Goal: Task Accomplishment & Management: Manage account settings

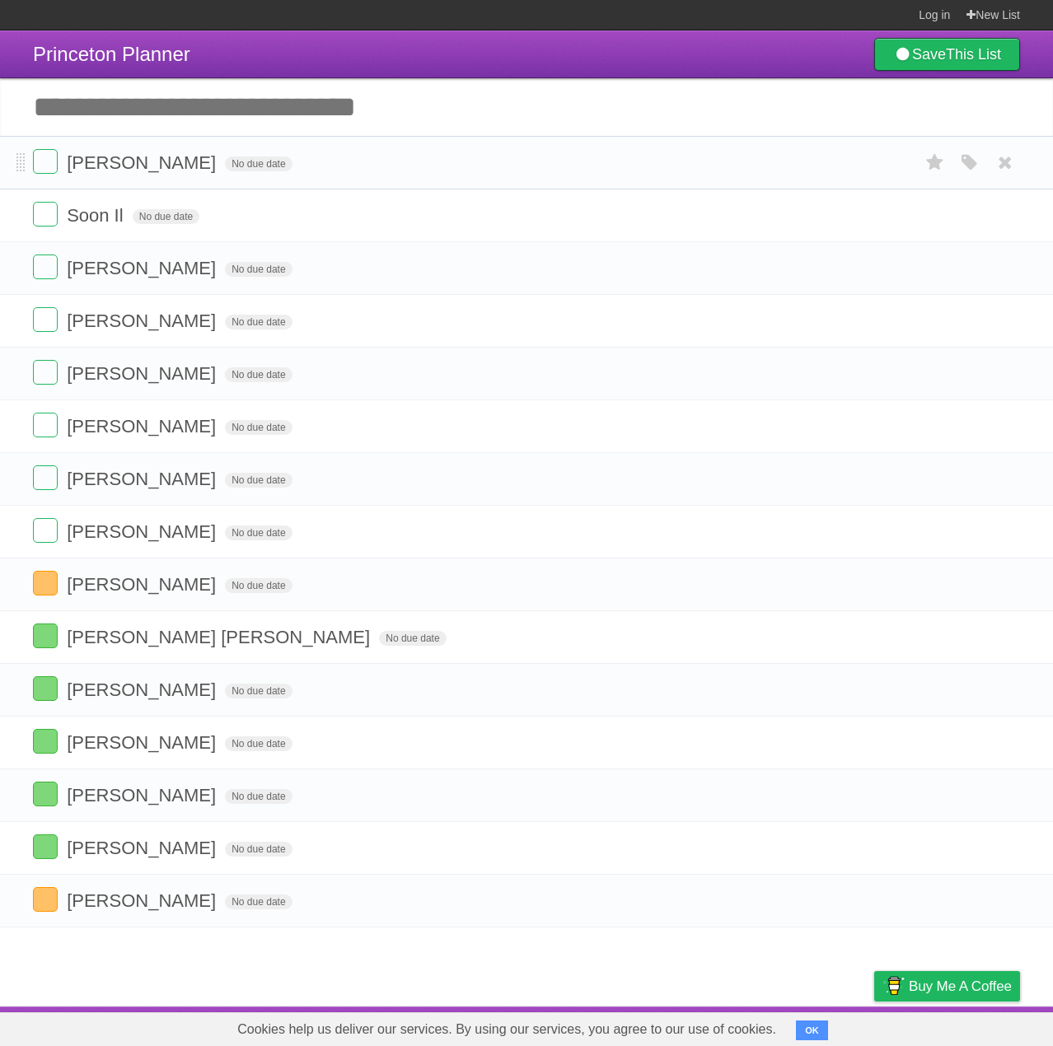
drag, startPoint x: 330, startPoint y: 517, endPoint x: 328, endPoint y: 158, distance: 358.4
click at [328, 158] on form "[PERSON_NAME] No due date White Red Blue Green Purple Orange" at bounding box center [526, 162] width 987 height 27
click at [25, 160] on span at bounding box center [20, 163] width 9 height 20
drag, startPoint x: 32, startPoint y: 157, endPoint x: 394, endPoint y: 160, distance: 361.7
click at [394, 160] on form "[PERSON_NAME] No due date White Red Blue Green Purple Orange" at bounding box center [526, 162] width 987 height 27
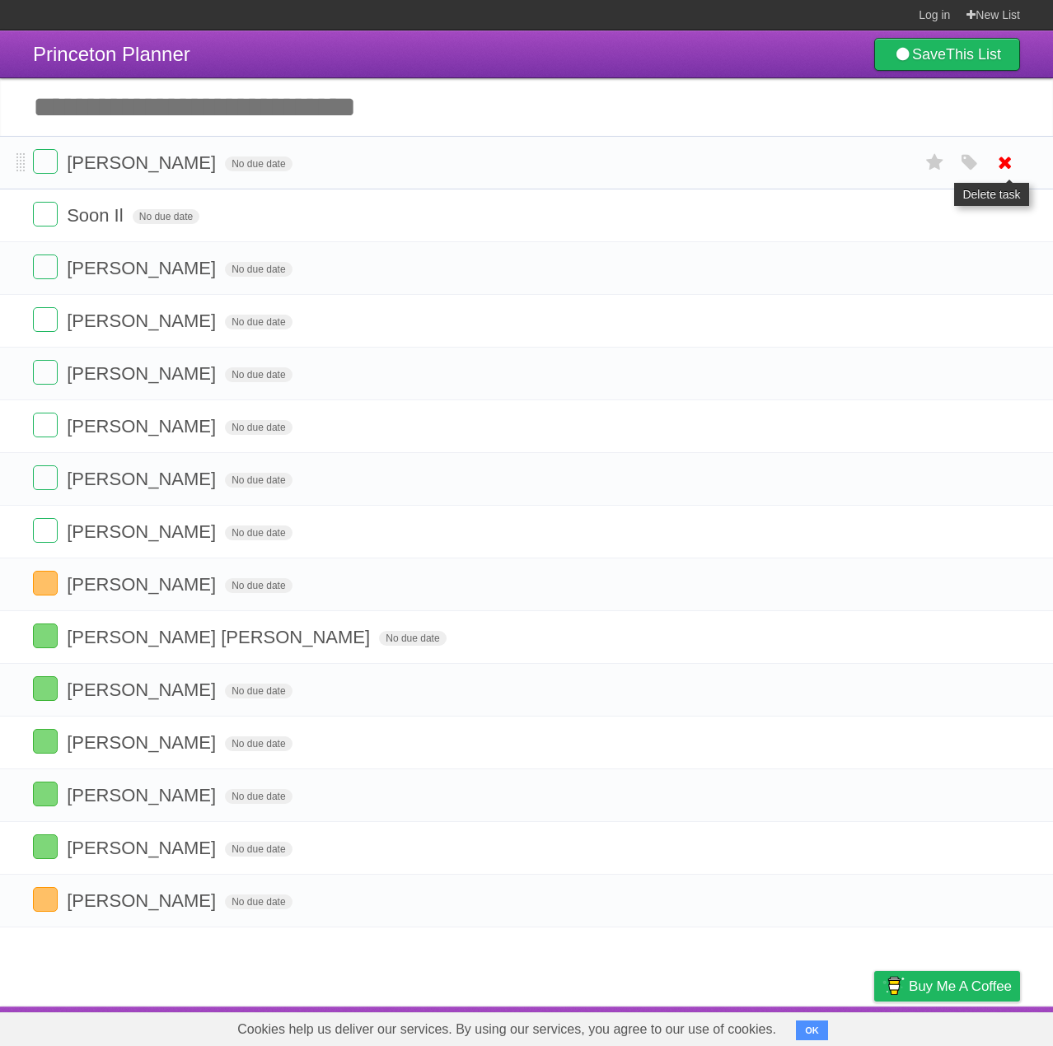
click at [998, 164] on icon at bounding box center [1004, 162] width 23 height 27
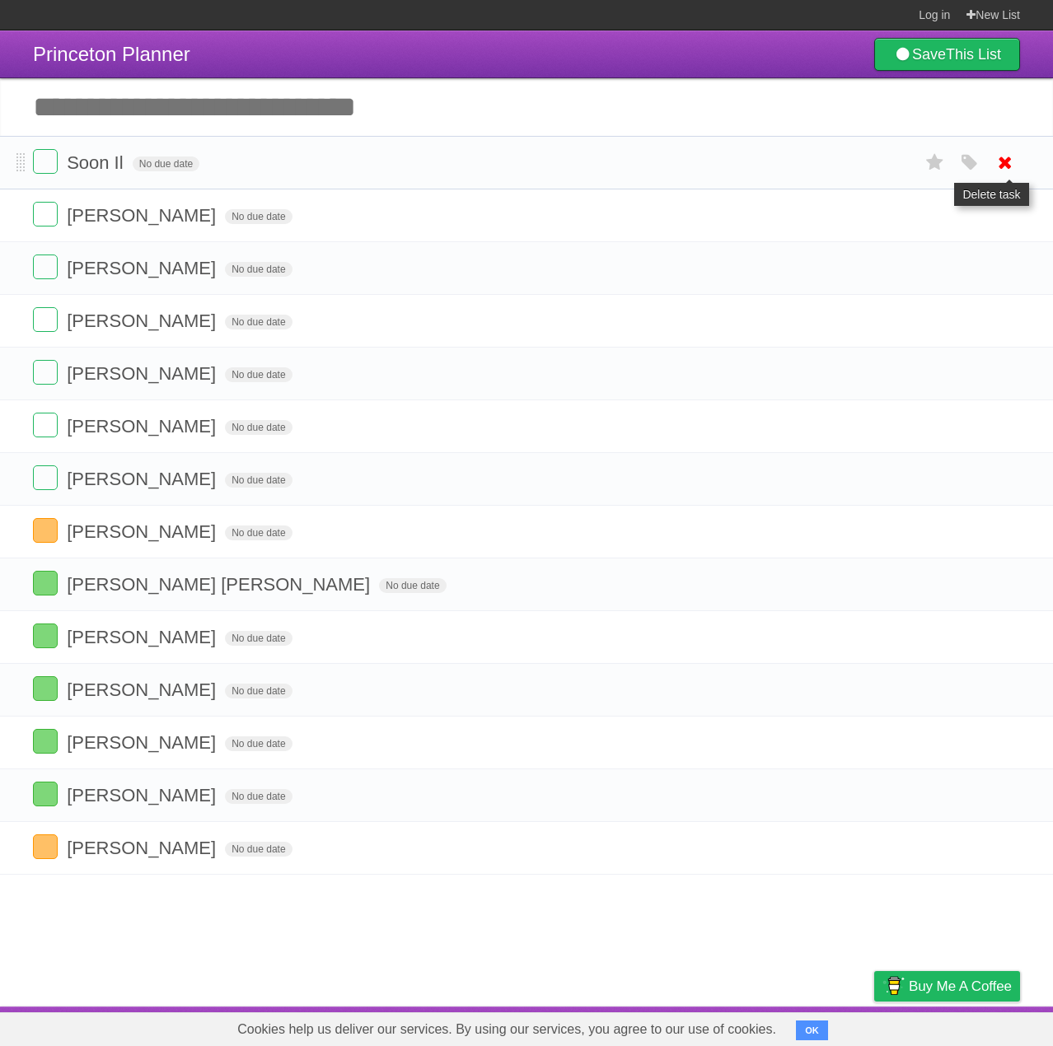
click at [1008, 159] on icon at bounding box center [1004, 162] width 23 height 27
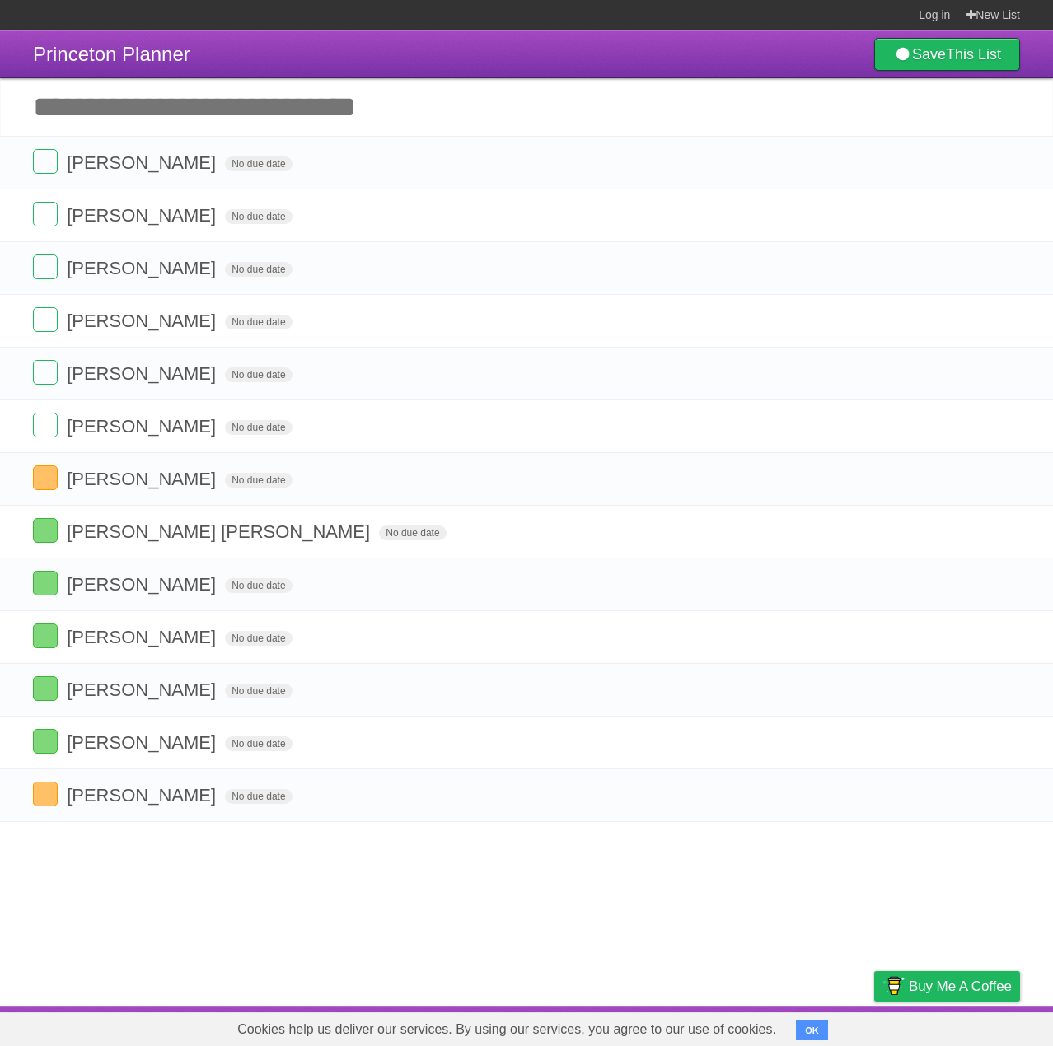
click at [1005, 162] on icon at bounding box center [1004, 162] width 23 height 27
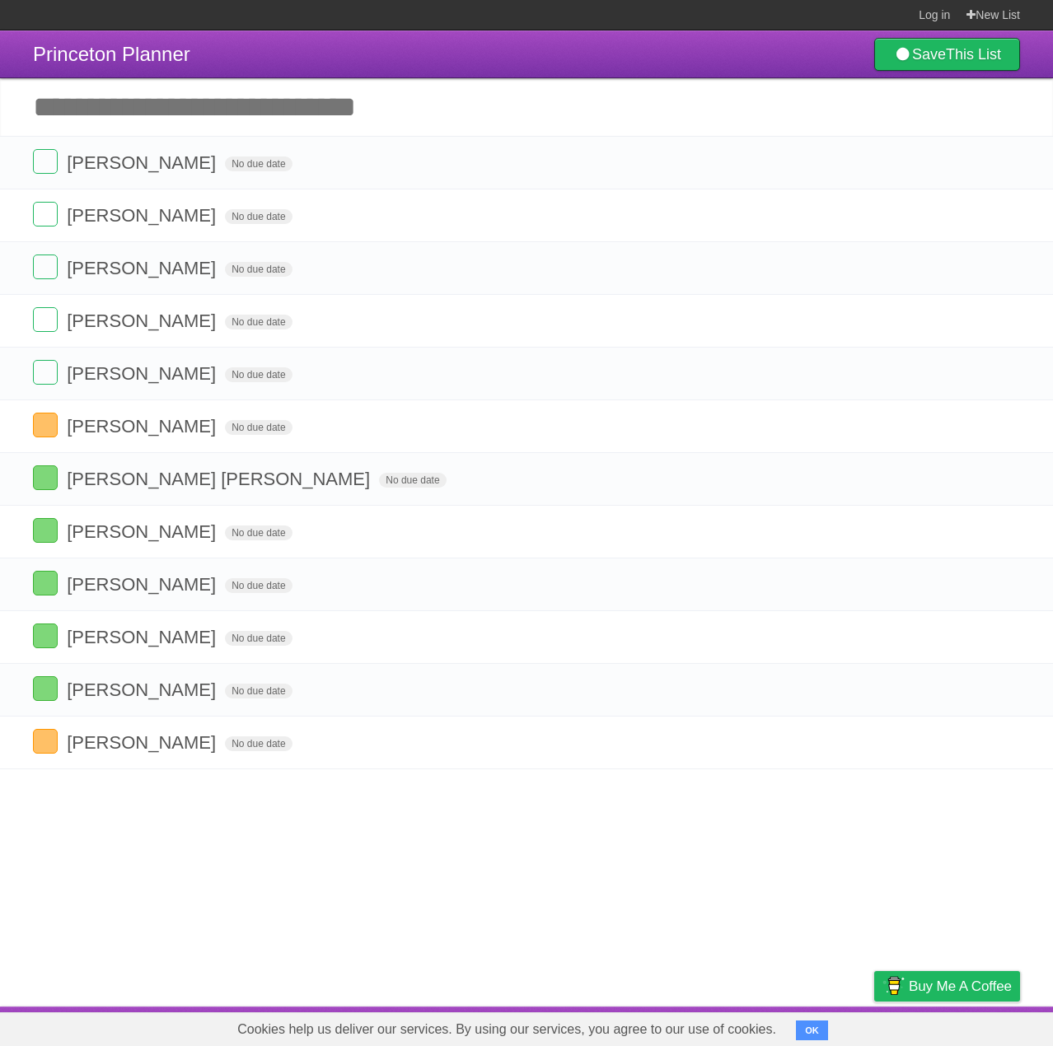
click at [1008, 157] on icon at bounding box center [1004, 162] width 23 height 27
click at [999, 171] on icon at bounding box center [1004, 162] width 23 height 27
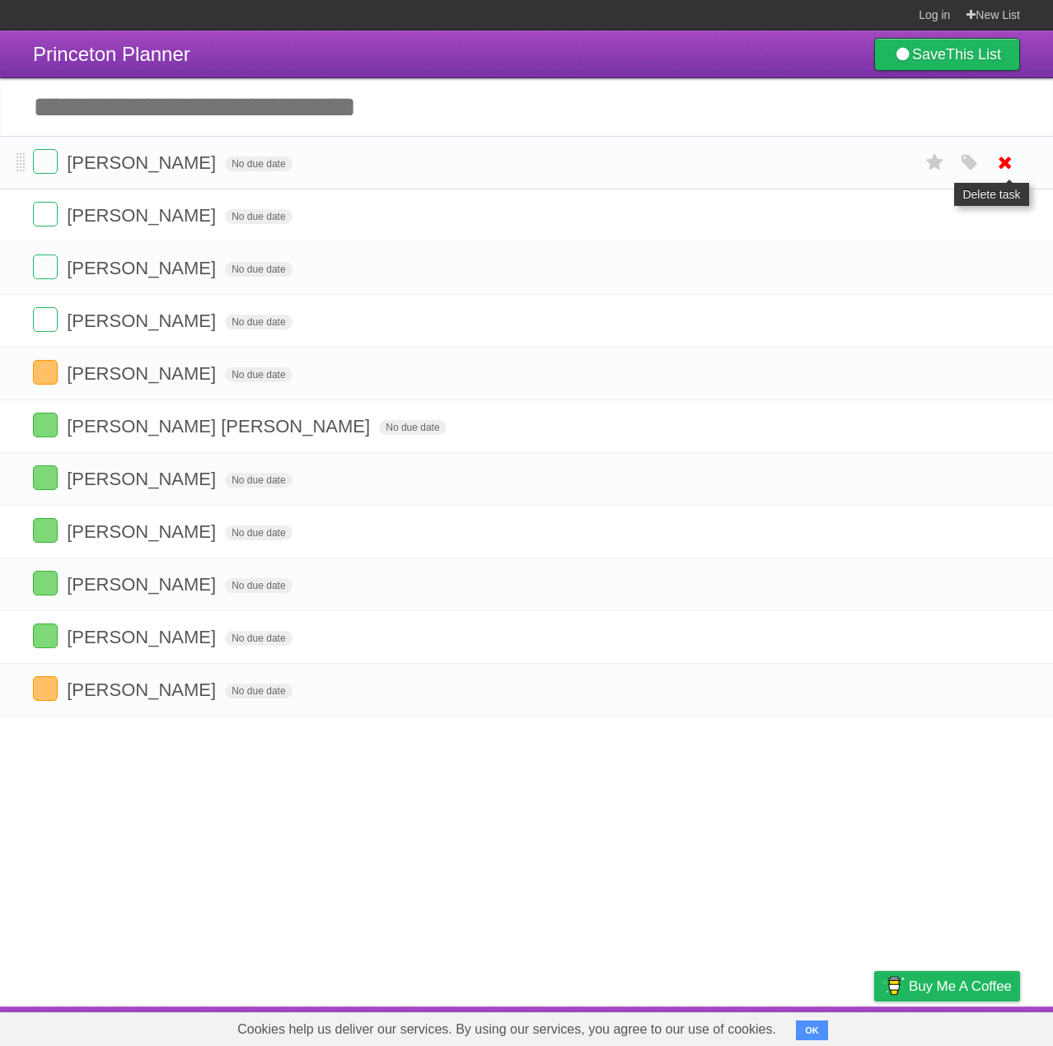
click at [1005, 158] on icon at bounding box center [1004, 162] width 23 height 27
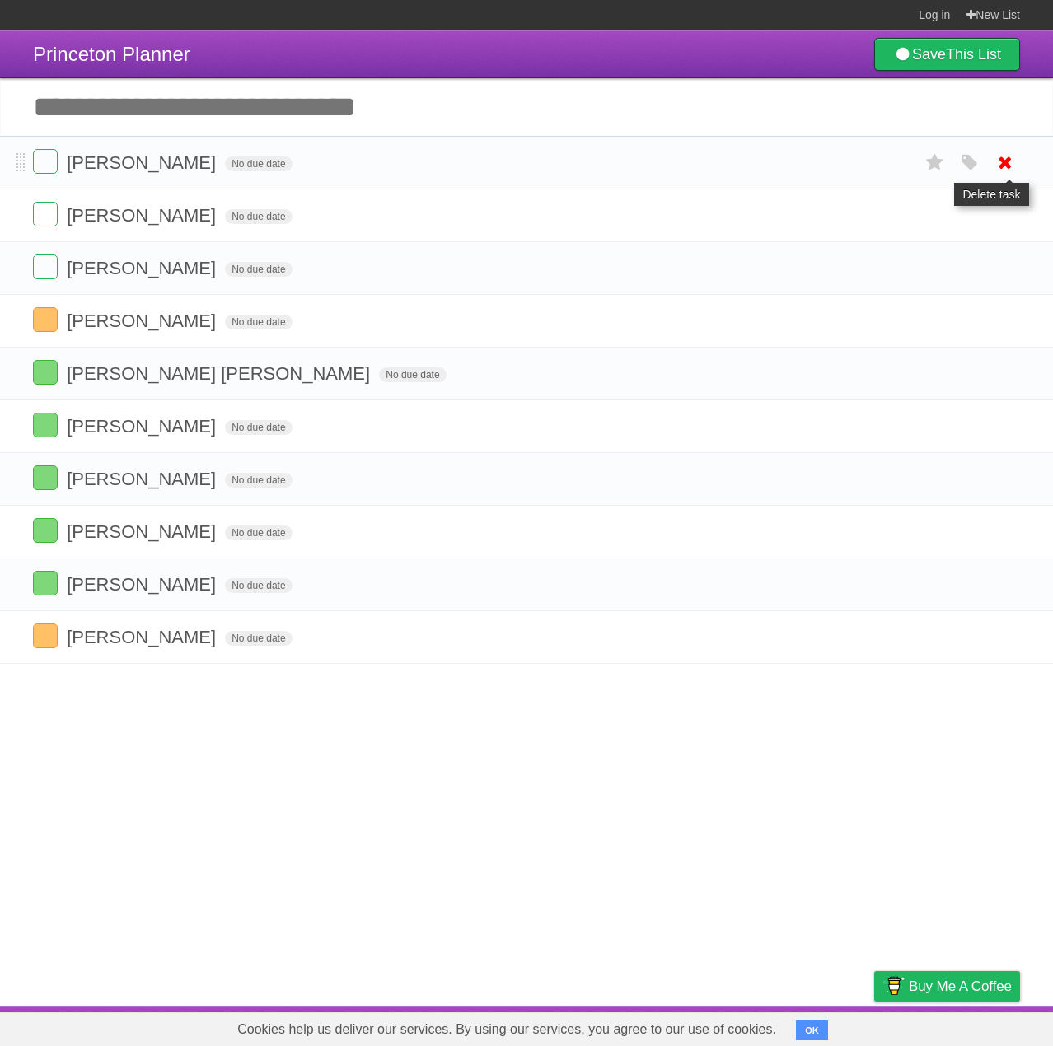
click at [1006, 162] on icon at bounding box center [1004, 162] width 23 height 27
click at [1002, 161] on icon at bounding box center [1004, 162] width 23 height 27
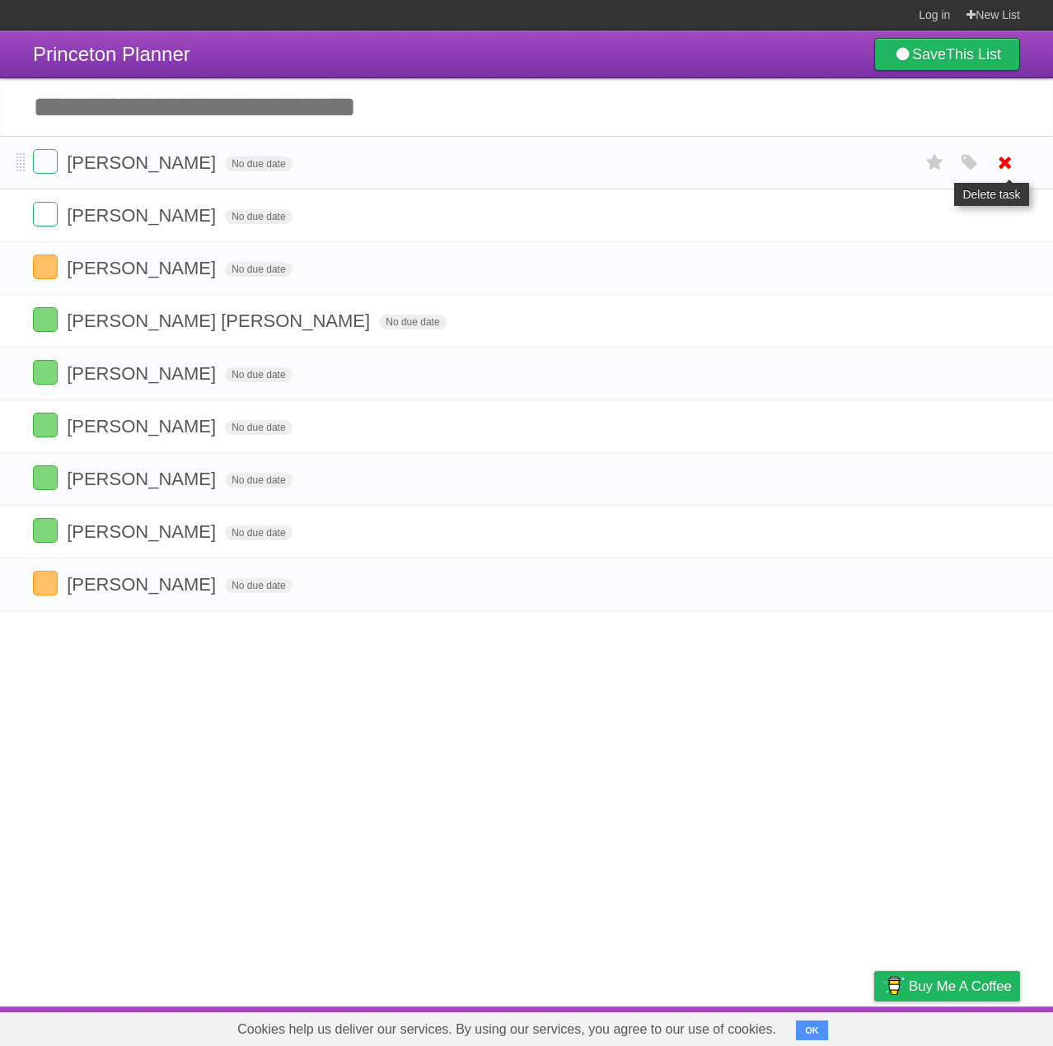
click at [1009, 164] on icon at bounding box center [1004, 162] width 23 height 27
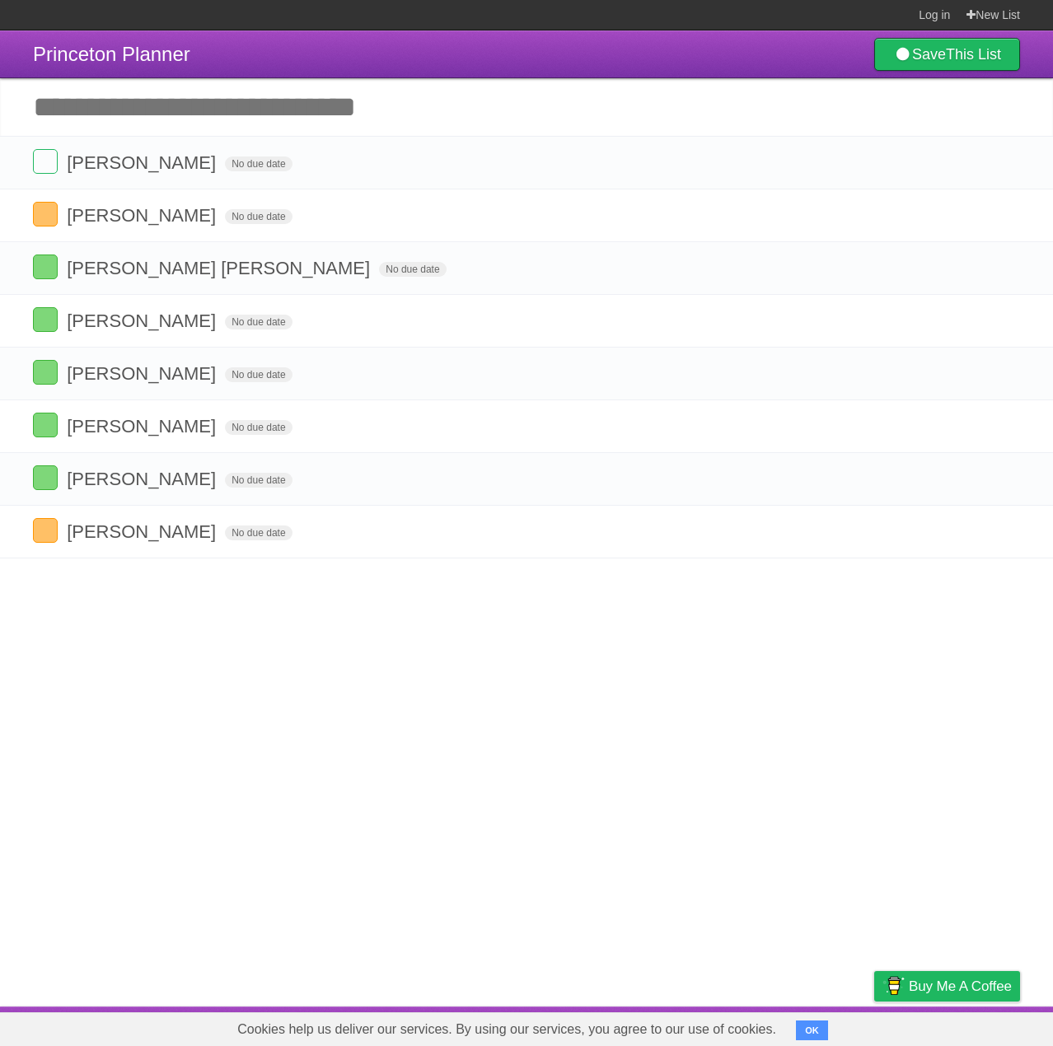
click at [1004, 154] on icon at bounding box center [1004, 162] width 23 height 27
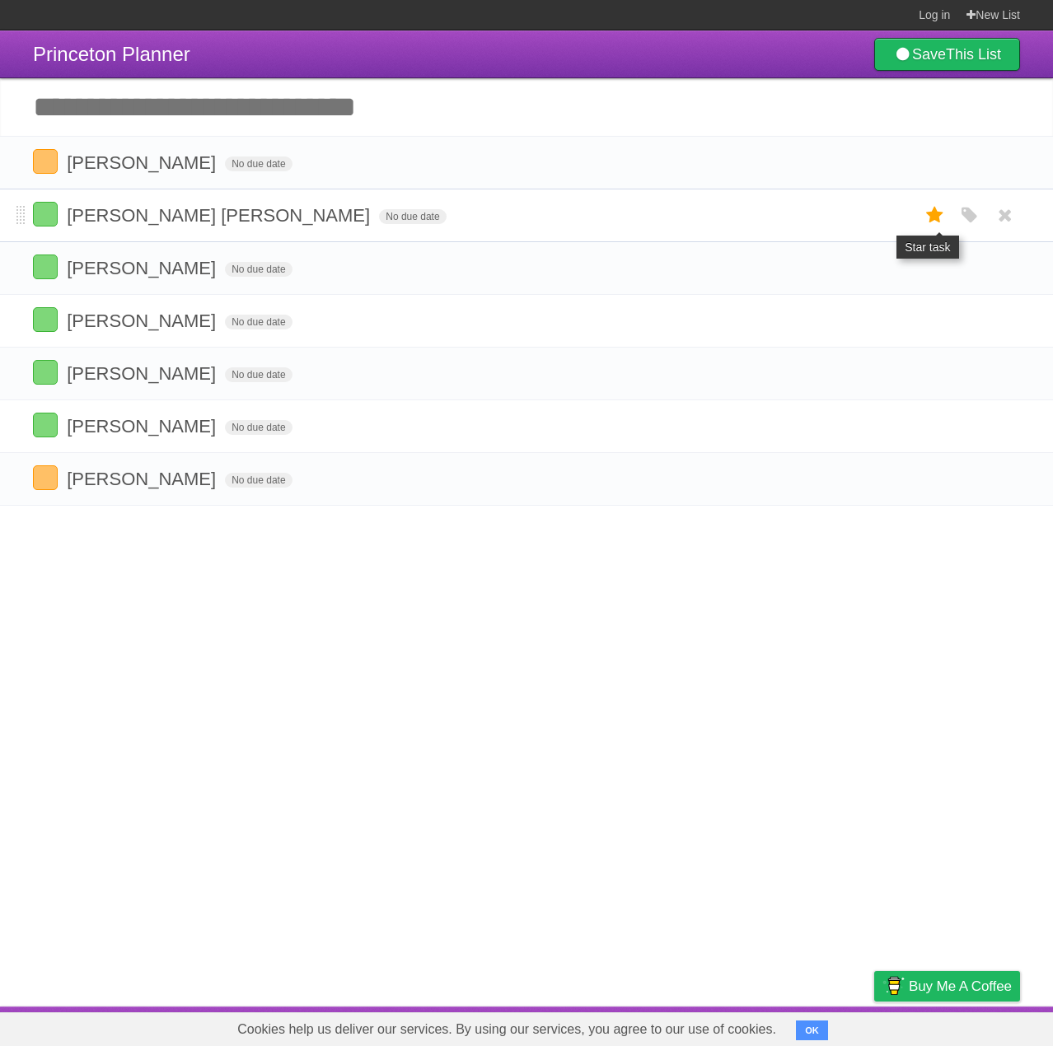
click at [933, 217] on icon at bounding box center [934, 215] width 23 height 27
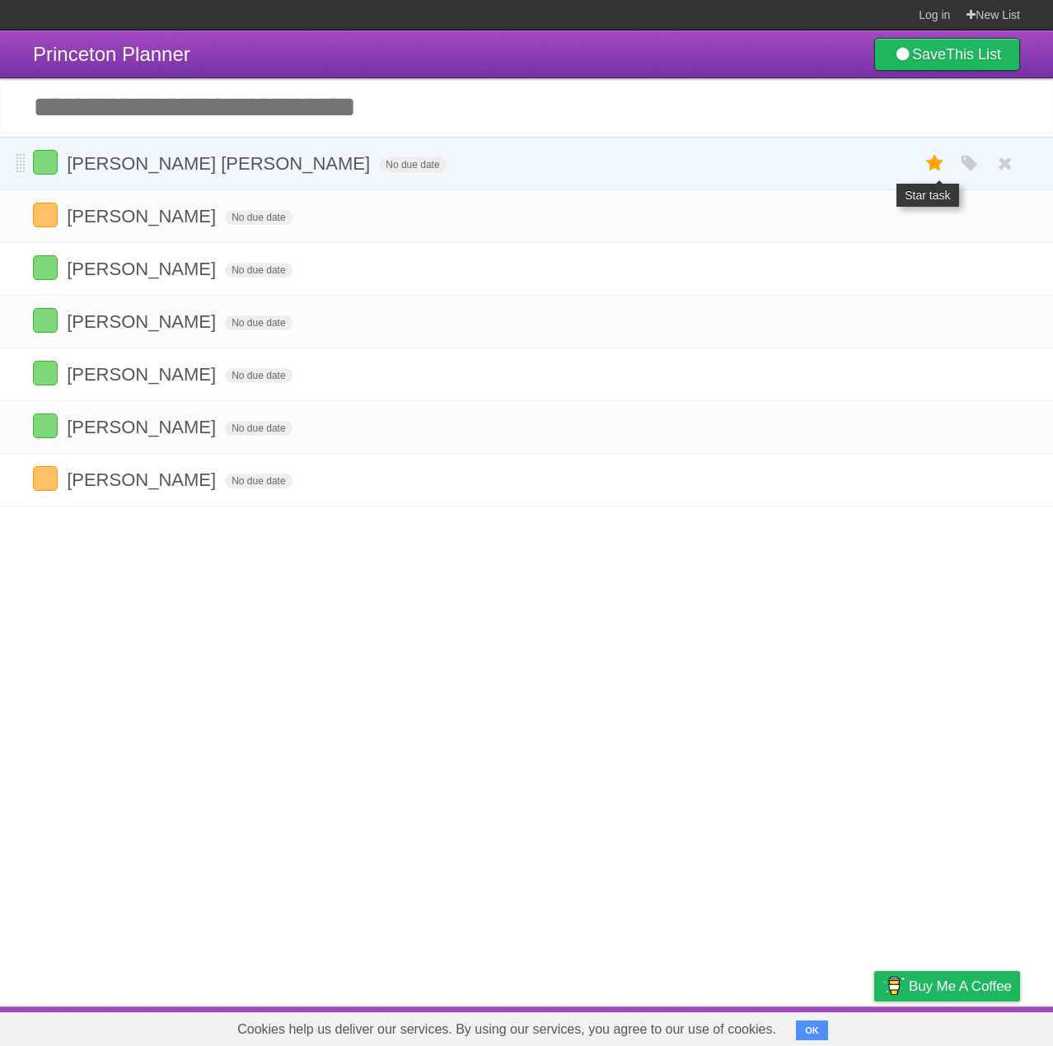
click at [936, 159] on icon at bounding box center [934, 163] width 23 height 27
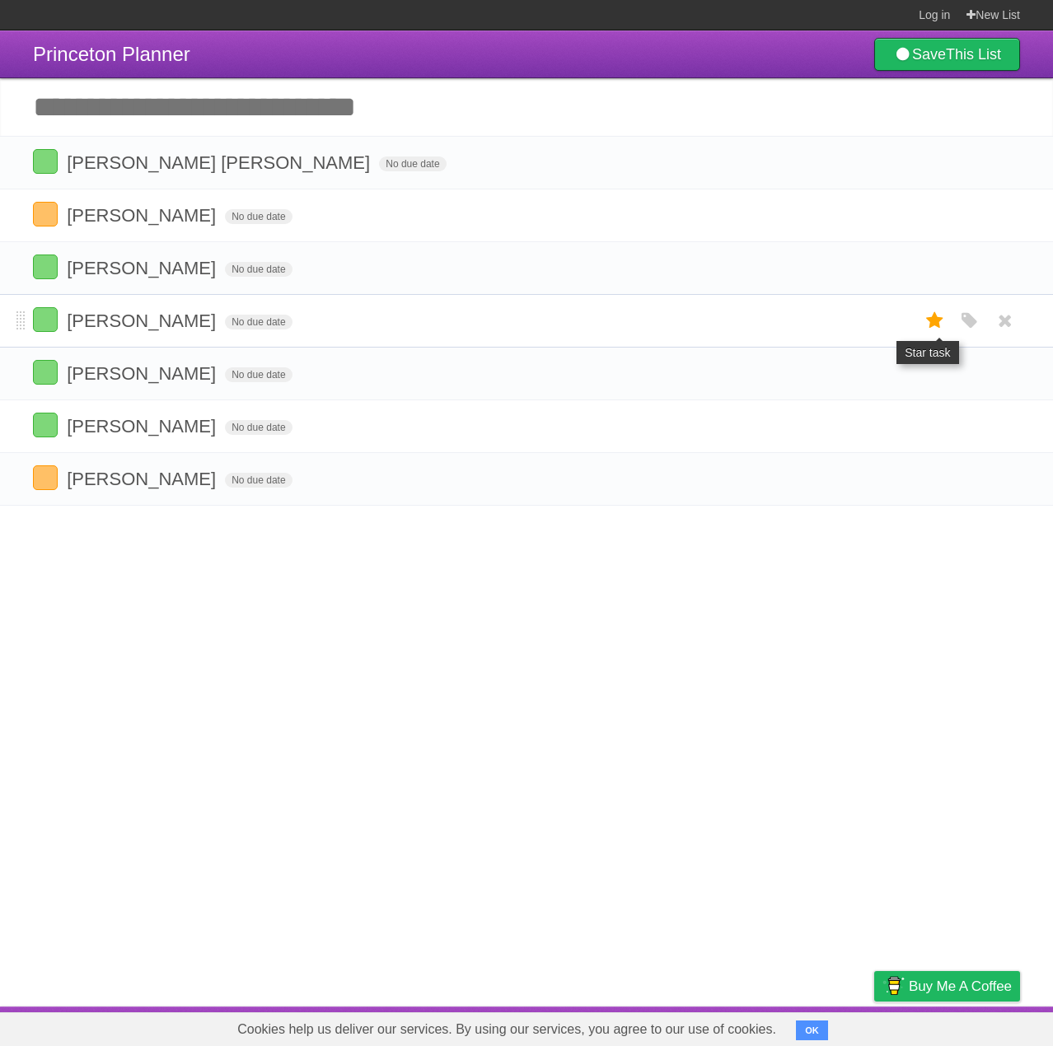
click at [936, 319] on icon at bounding box center [934, 320] width 23 height 27
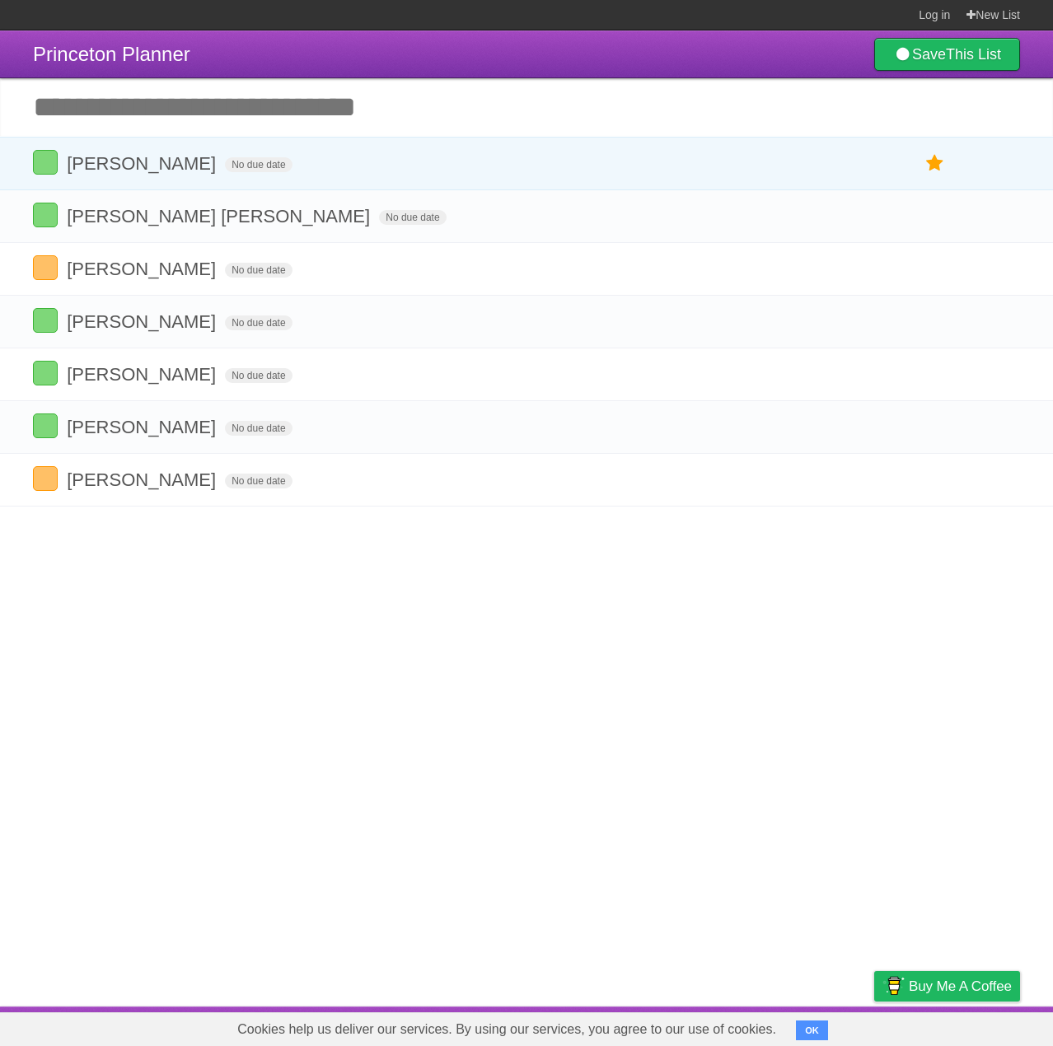
click at [558, 612] on article "Princeton Planner Save This List Add another task ********* [GEOGRAPHIC_DATA] N…" at bounding box center [526, 518] width 1053 height 976
click at [942, 428] on icon at bounding box center [934, 427] width 23 height 27
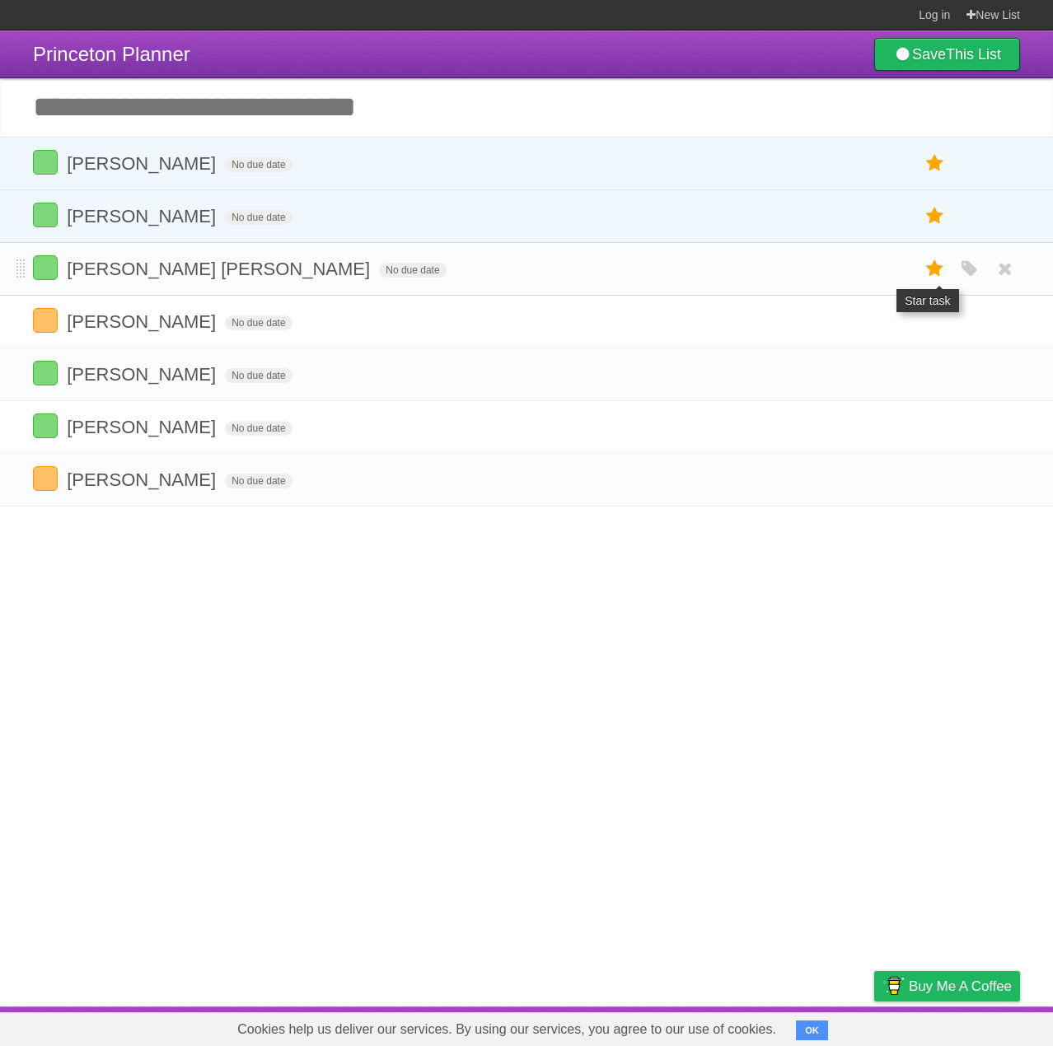
click at [932, 274] on icon at bounding box center [934, 268] width 23 height 27
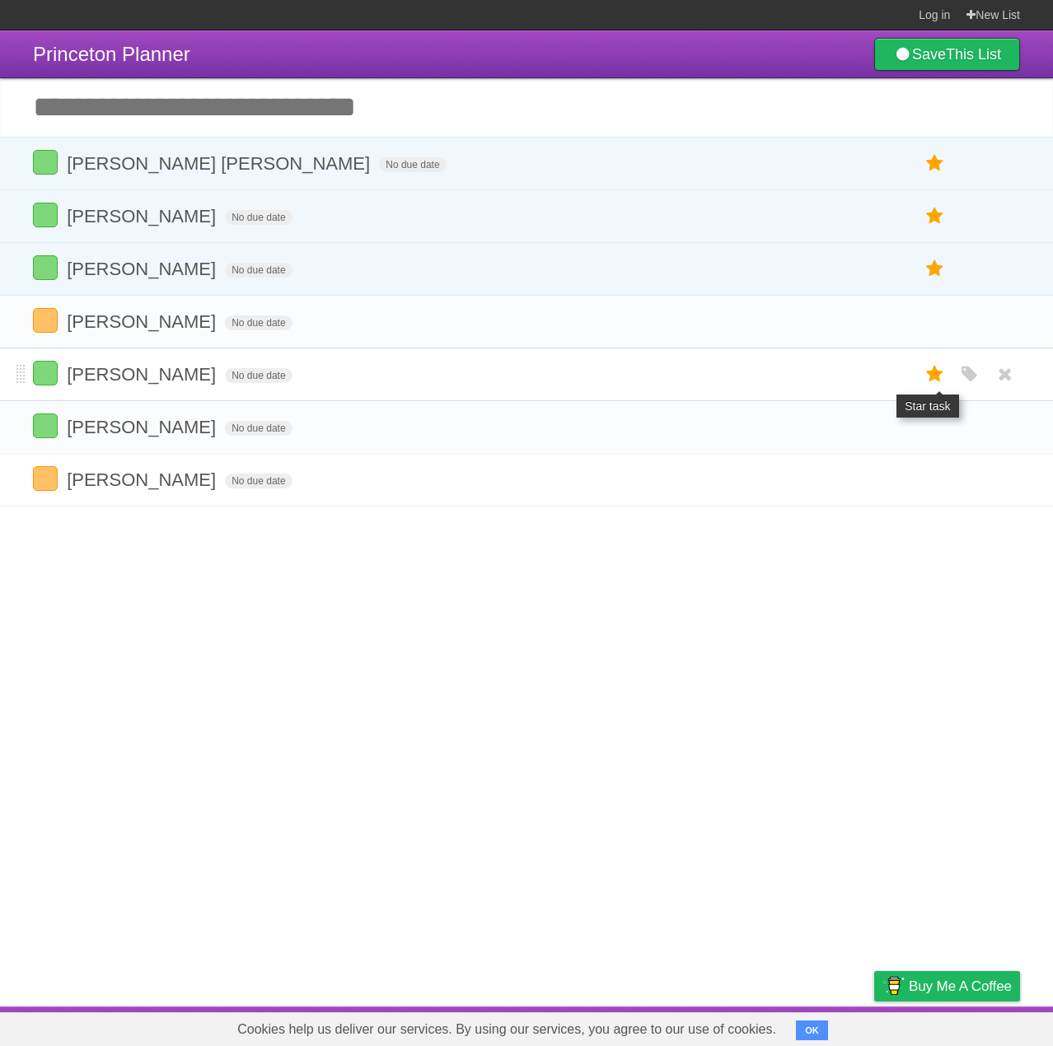
click at [929, 379] on icon at bounding box center [934, 374] width 23 height 27
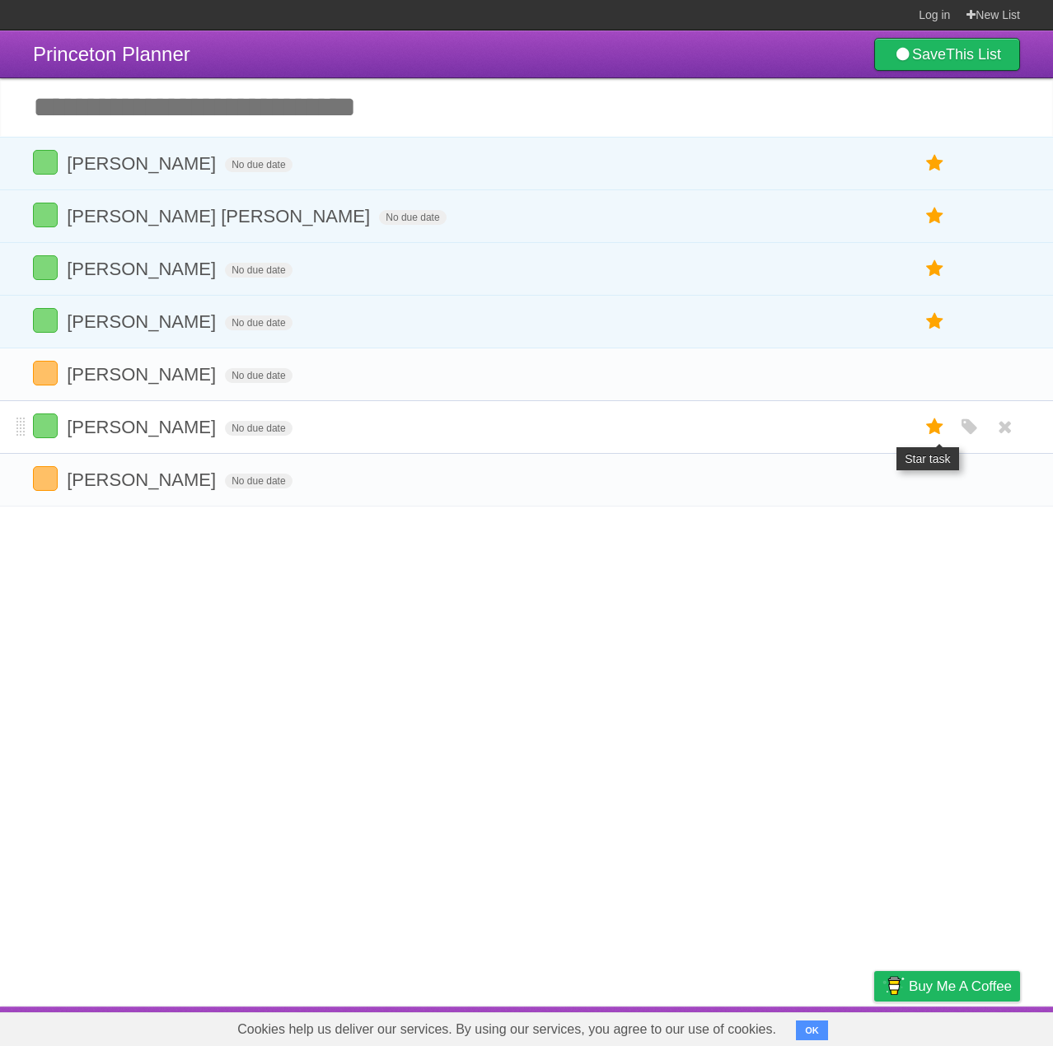
click at [935, 422] on icon at bounding box center [934, 427] width 23 height 27
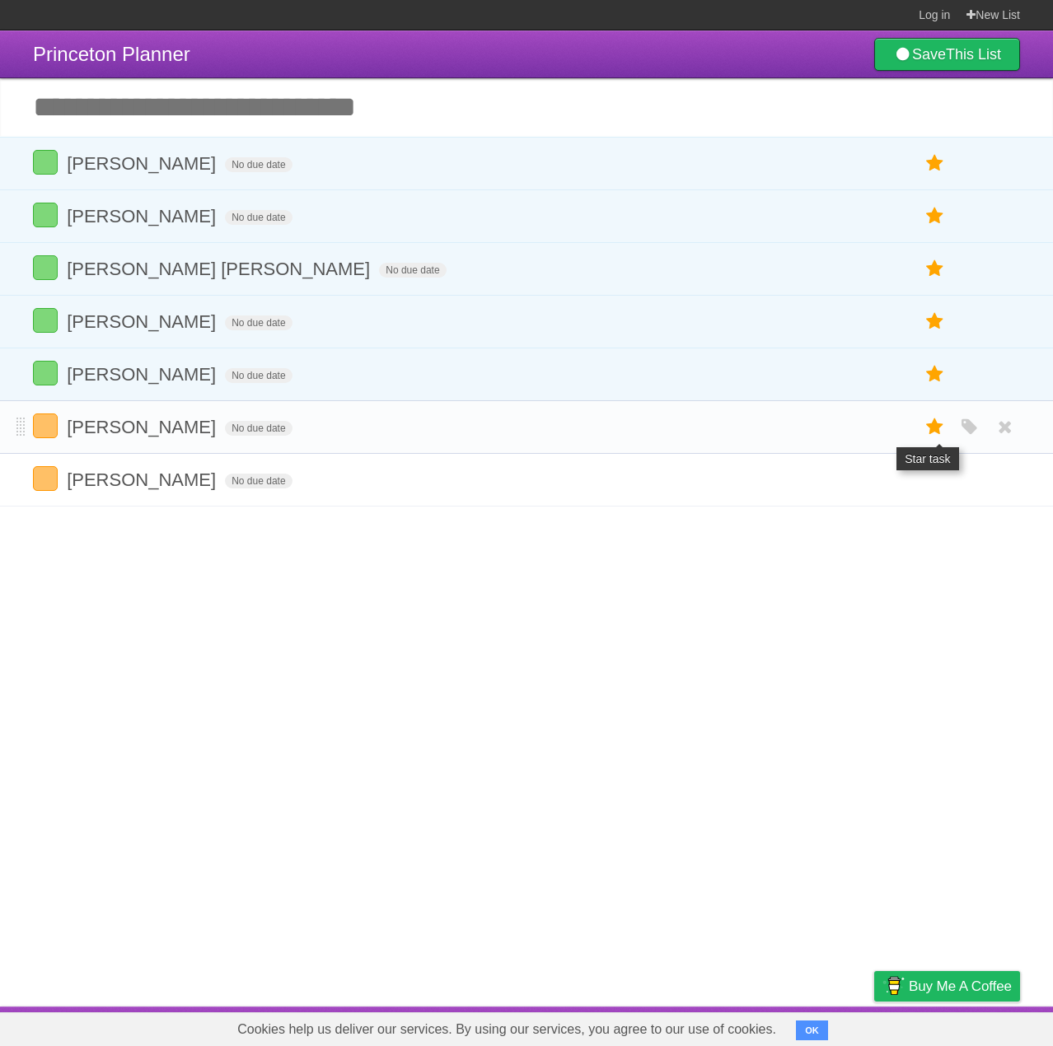
click at [931, 433] on icon at bounding box center [934, 427] width 23 height 27
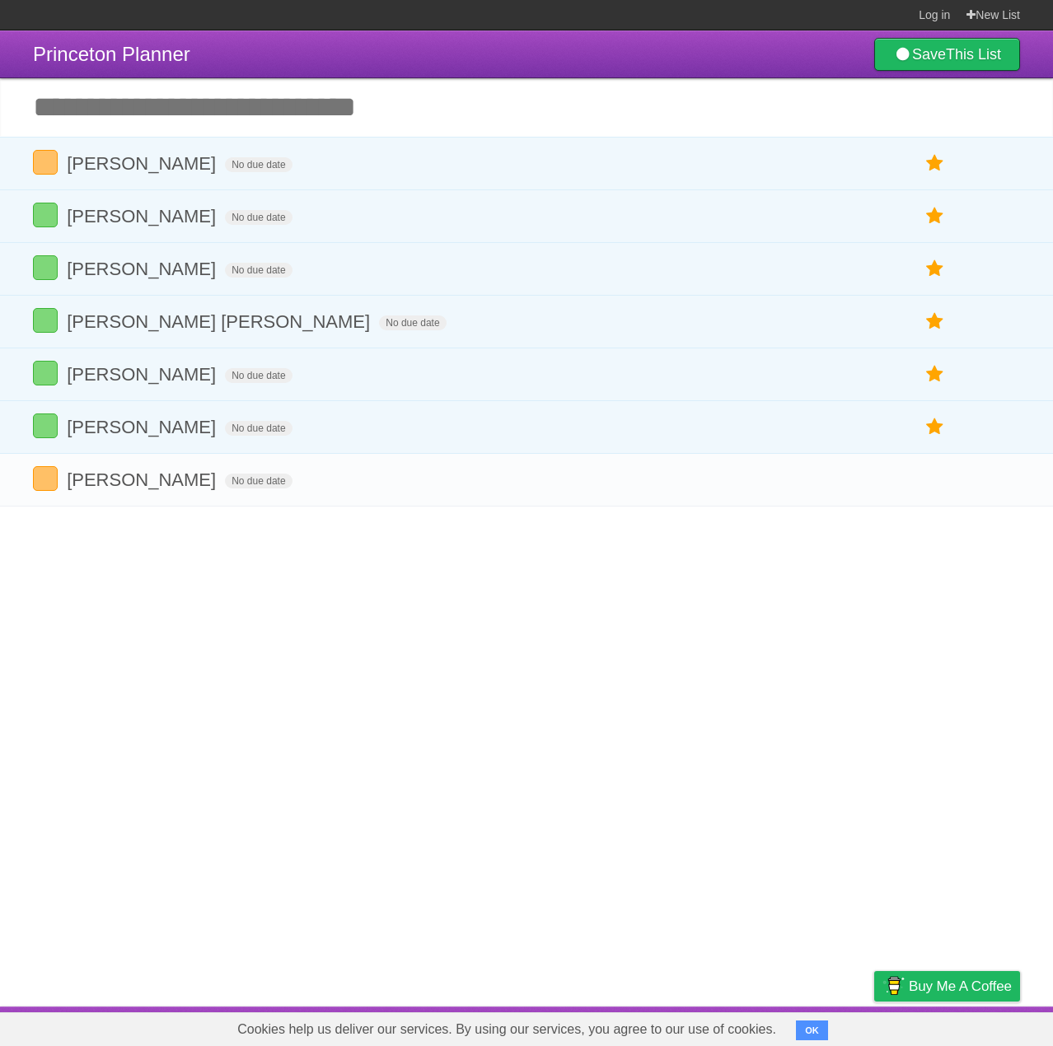
click at [643, 751] on article "Princeton Planner Save This List Add another task ********* [PERSON_NAME] No du…" at bounding box center [526, 518] width 1053 height 976
click at [533, 684] on article "Princeton Planner Save This List Add another task ********* [PERSON_NAME] No du…" at bounding box center [526, 518] width 1053 height 976
click at [557, 626] on article "Princeton Planner Save This List Add another task ********* [PERSON_NAME] No du…" at bounding box center [526, 518] width 1053 height 976
